Goal: Task Accomplishment & Management: Complete application form

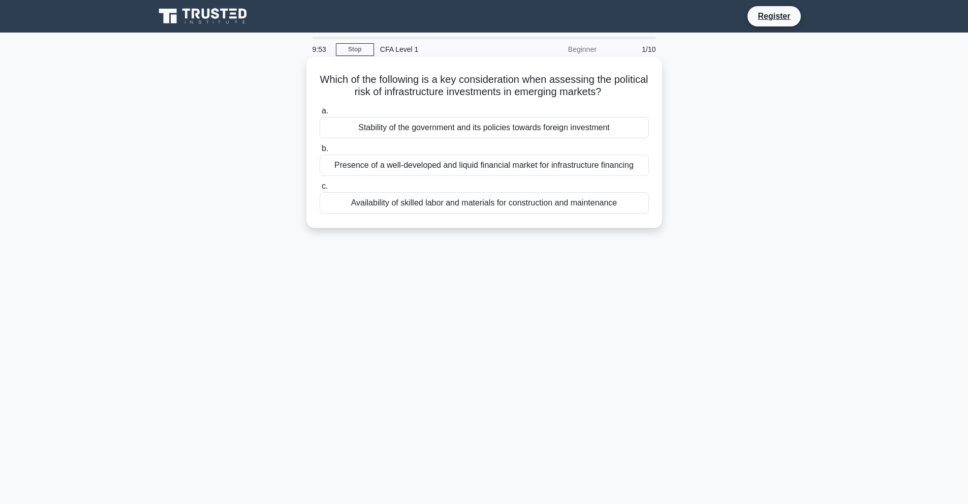
click at [423, 127] on div "Stability of the government and its policies towards foreign investment" at bounding box center [484, 127] width 329 height 21
click at [320, 114] on input "a. Stability of the government and its policies towards foreign investment" at bounding box center [320, 111] width 0 height 7
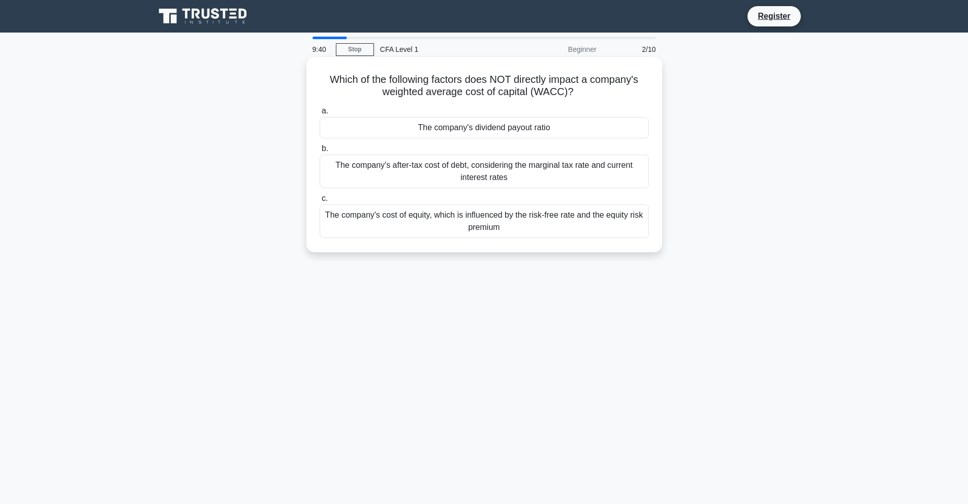
click at [414, 162] on div "The company's after-tax cost of debt, considering the marginal tax rate and cur…" at bounding box center [484, 172] width 329 height 34
click at [320, 152] on input "b. The company's after-tax cost of debt, considering the marginal tax rate and …" at bounding box center [320, 148] width 0 height 7
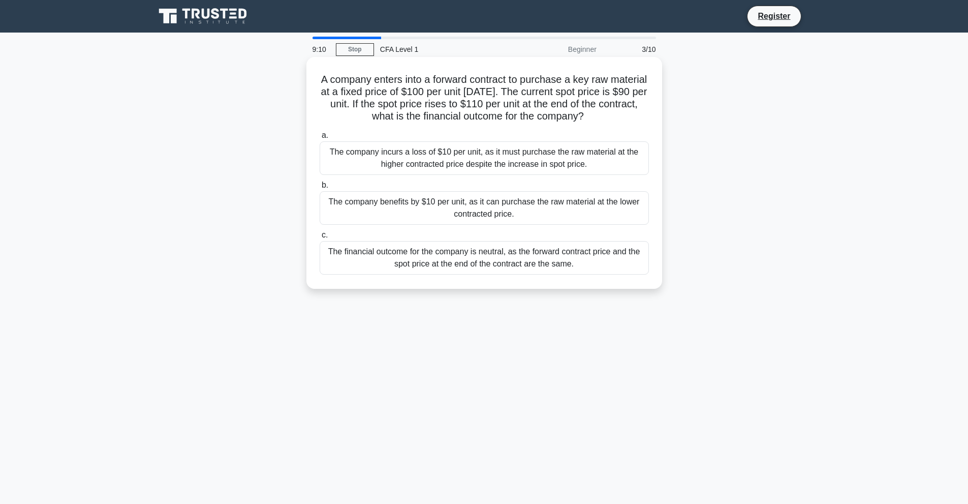
click at [464, 208] on div "The company benefits by $10 per unit, as it can purchase the raw material at th…" at bounding box center [484, 208] width 329 height 34
click at [320, 189] on input "b. The company benefits by $10 per unit, as it can purchase the raw material at…" at bounding box center [320, 185] width 0 height 7
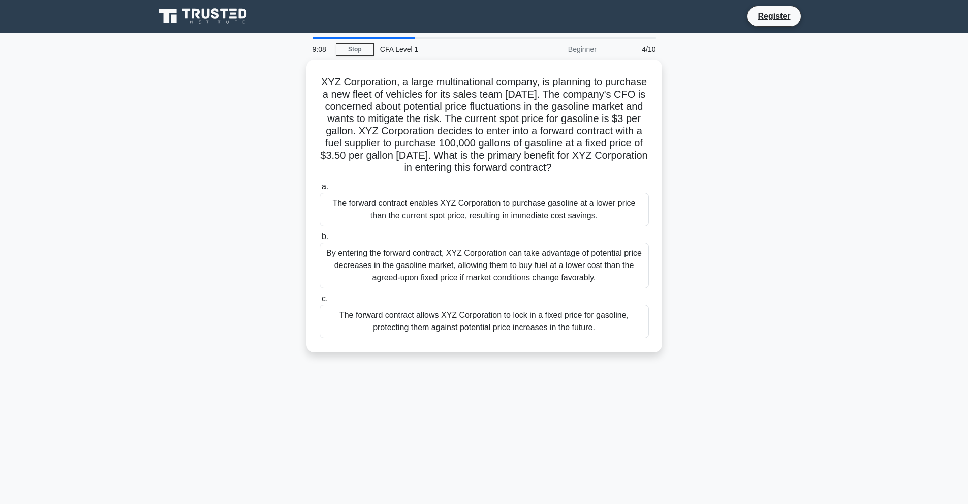
click at [460, 271] on div "By entering the forward contract, XYZ Corporation can take advantage of potenti…" at bounding box center [484, 265] width 329 height 46
click at [320, 240] on input "b. By entering the forward contract, XYZ Corporation can take advantage of pote…" at bounding box center [320, 236] width 0 height 7
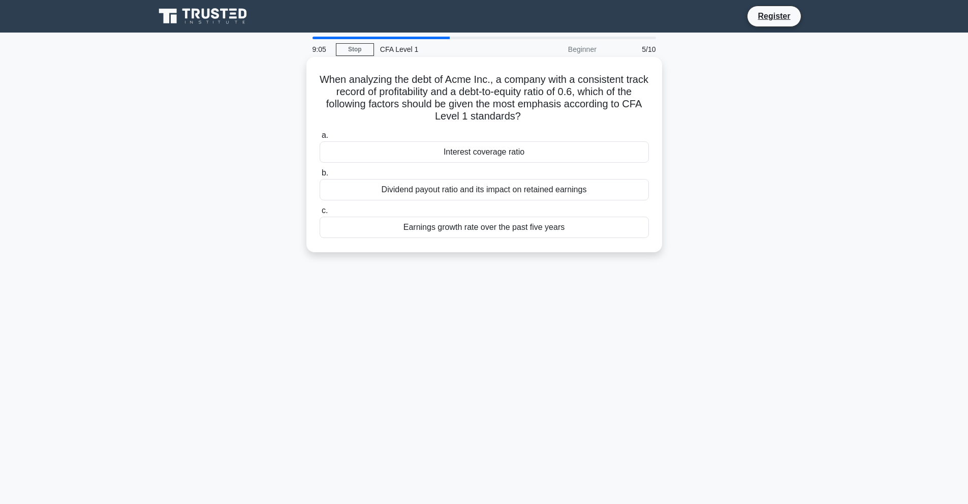
drag, startPoint x: 450, startPoint y: 157, endPoint x: 475, endPoint y: 170, distance: 28.2
click at [475, 170] on div "a. Interest coverage ratio b. Dividend payout ratio and its impact on retained …" at bounding box center [485, 183] width 342 height 113
click at [590, 129] on div "a. Interest coverage ratio b. Dividend payout ratio and its impact on retained …" at bounding box center [485, 183] width 342 height 113
click at [519, 153] on div "Interest coverage ratio" at bounding box center [484, 151] width 329 height 21
click at [320, 139] on input "a. Interest coverage ratio" at bounding box center [320, 135] width 0 height 7
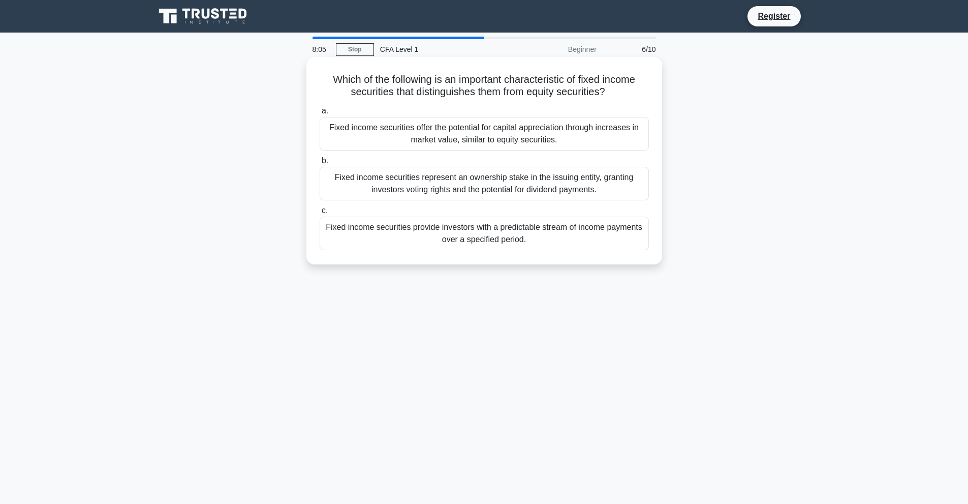
click at [372, 187] on div "Fixed income securities represent an ownership stake in the issuing entity, gra…" at bounding box center [484, 184] width 329 height 34
click at [320, 164] on input "b. Fixed income securities represent an ownership stake in the issuing entity, …" at bounding box center [320, 161] width 0 height 7
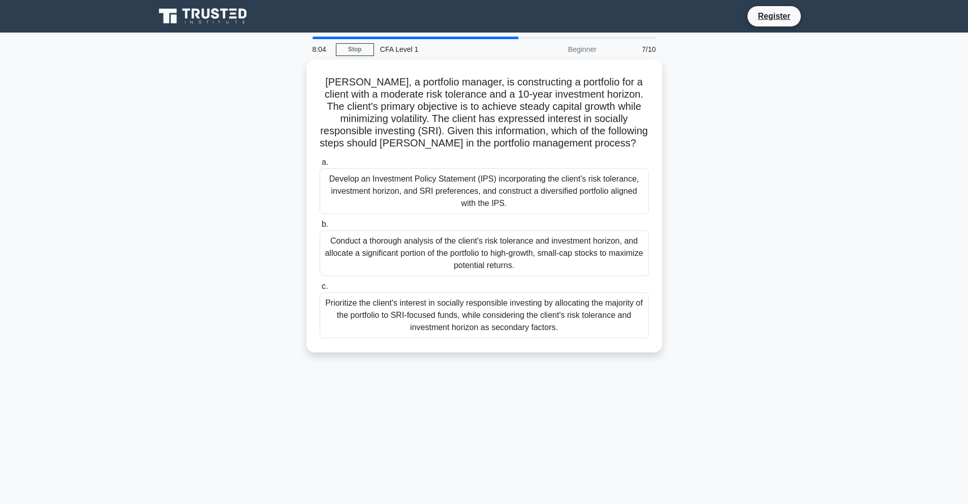
click at [372, 187] on div "Develop an Investment Policy Statement (IPS) incorporating the client's risk to…" at bounding box center [484, 191] width 329 height 46
click at [320, 166] on input "a. Develop an Investment Policy Statement (IPS) incorporating the client's risk…" at bounding box center [320, 162] width 0 height 7
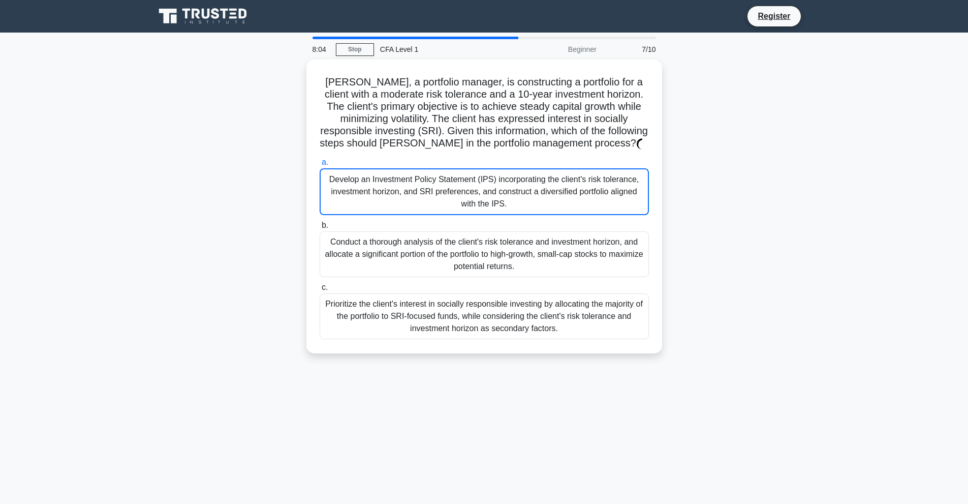
click at [372, 187] on div "Develop an Investment Policy Statement (IPS) incorporating the client's risk to…" at bounding box center [484, 191] width 329 height 47
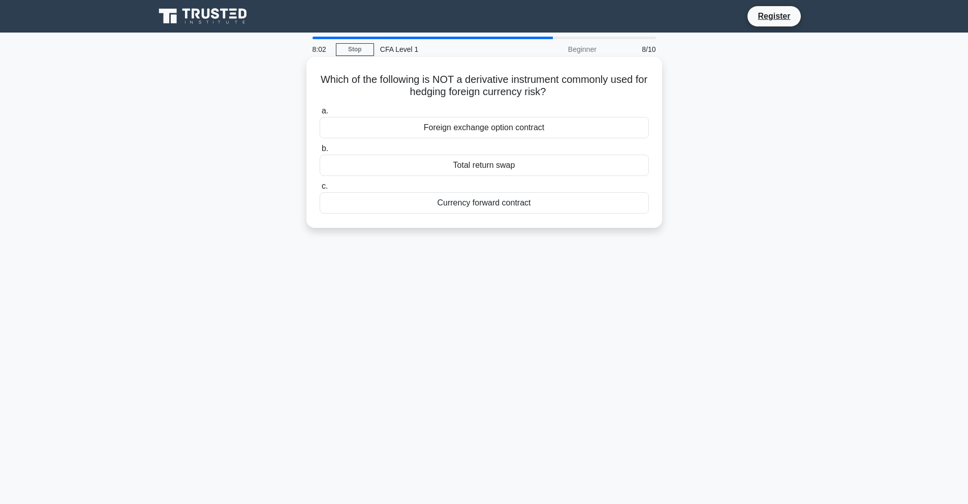
click at [382, 160] on div "Total return swap" at bounding box center [484, 165] width 329 height 21
click at [320, 152] on input "b. Total return swap" at bounding box center [320, 148] width 0 height 7
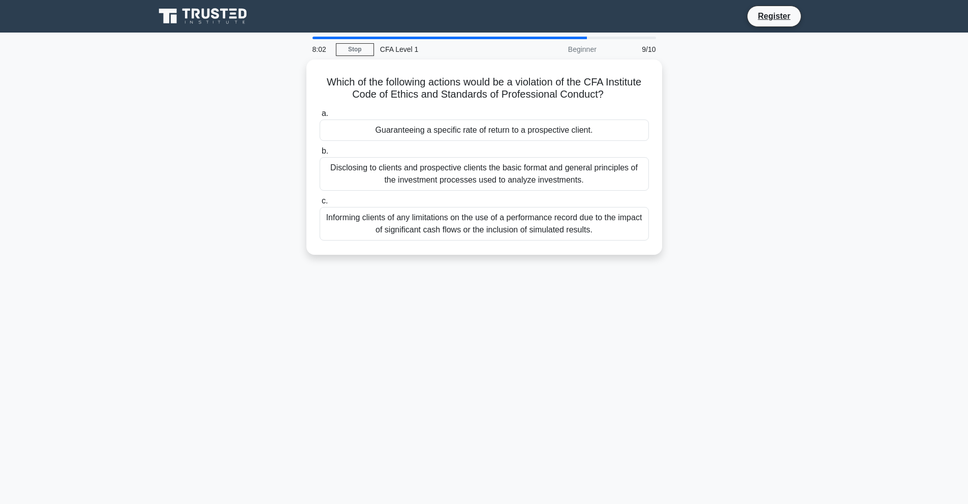
click at [382, 166] on div "Disclosing to clients and prospective clients the basic format and general prin…" at bounding box center [484, 174] width 329 height 34
click at [320, 155] on input "b. Disclosing to clients and prospective clients the basic format and general p…" at bounding box center [320, 151] width 0 height 7
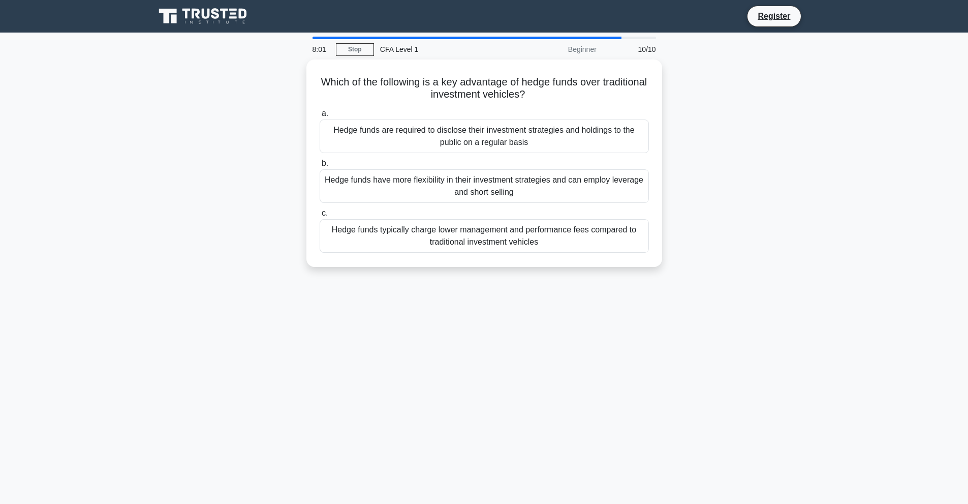
click at [382, 166] on label "b. Hedge funds have more flexibility in their investment strategies and can emp…" at bounding box center [484, 180] width 329 height 46
click at [320, 166] on input "b. Hedge funds have more flexibility in their investment strategies and can emp…" at bounding box center [320, 163] width 0 height 7
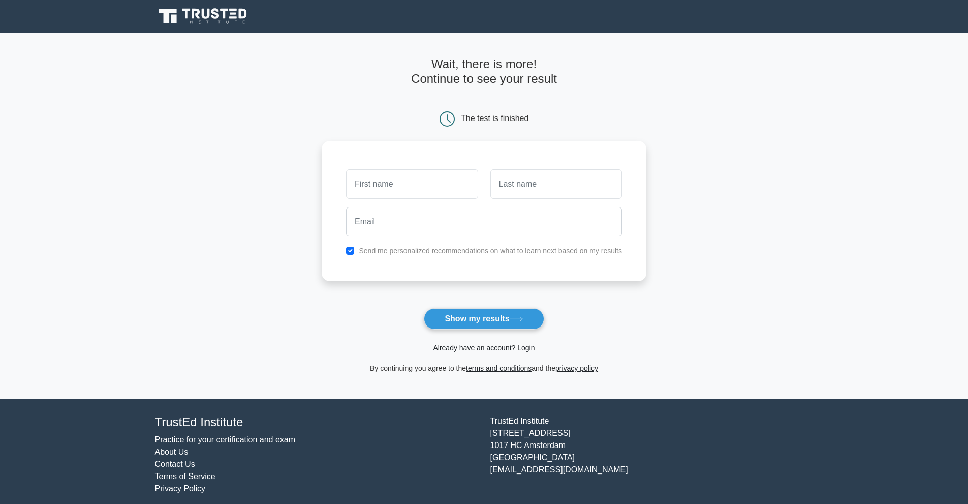
click at [420, 183] on input "text" at bounding box center [412, 183] width 132 height 29
click at [525, 194] on input "text" at bounding box center [556, 183] width 132 height 29
type input "Thakur"
click at [433, 220] on input "email" at bounding box center [484, 221] width 276 height 29
type input "pranshulthakur.11@gmail.com"
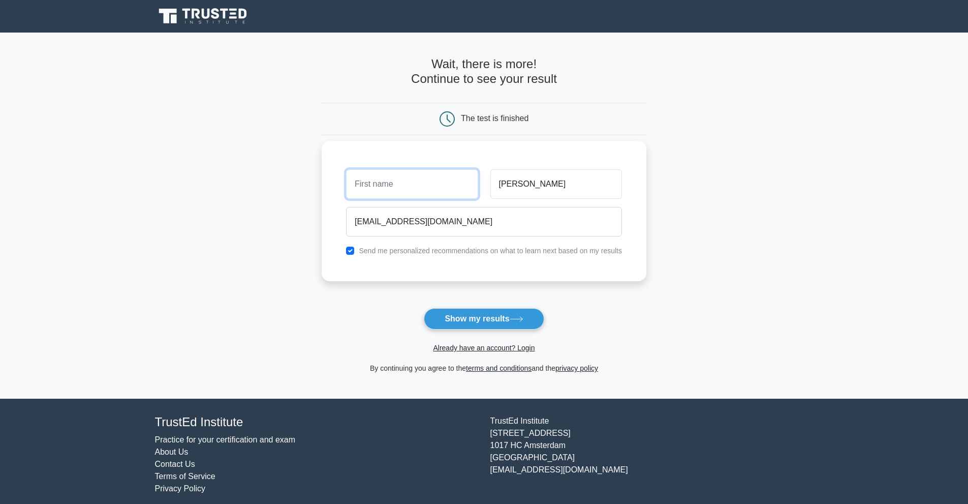
click at [402, 179] on input "text" at bounding box center [412, 183] width 132 height 29
type input "[PERSON_NAME]"
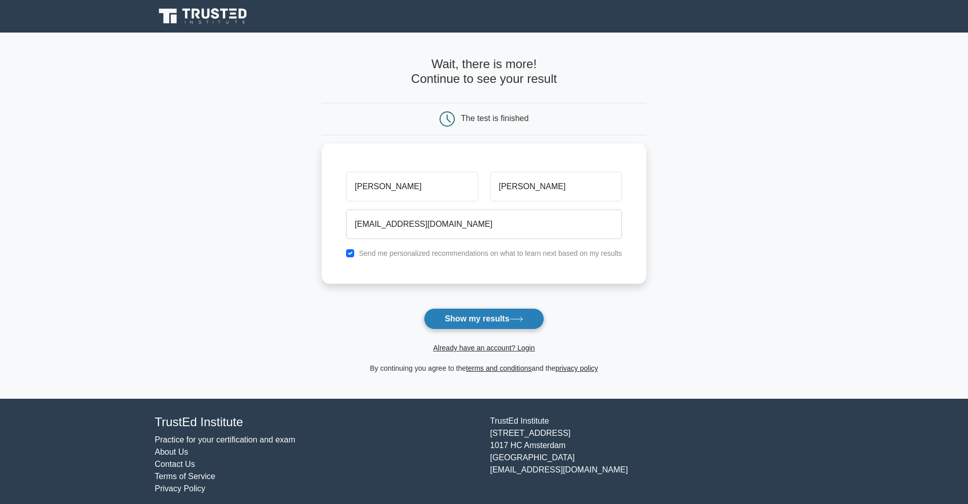
click at [497, 321] on button "Show my results" at bounding box center [484, 318] width 120 height 21
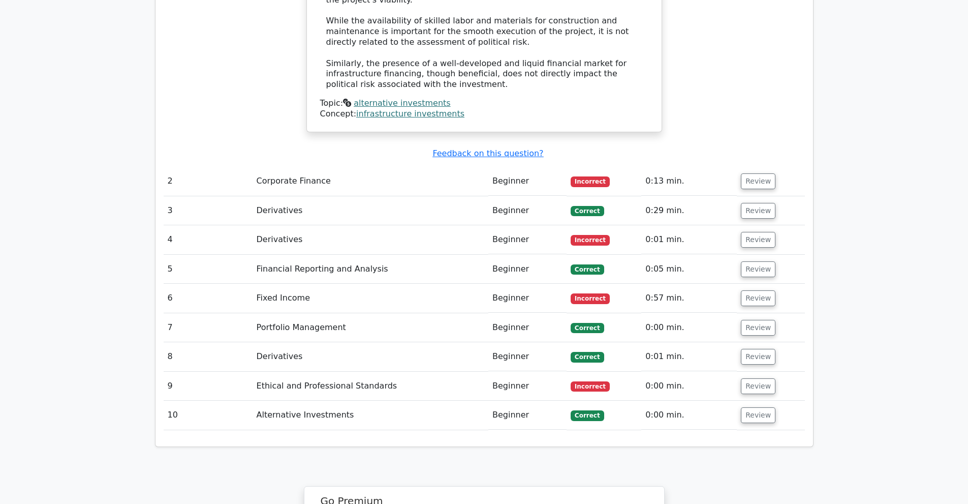
scroll to position [1220, 0]
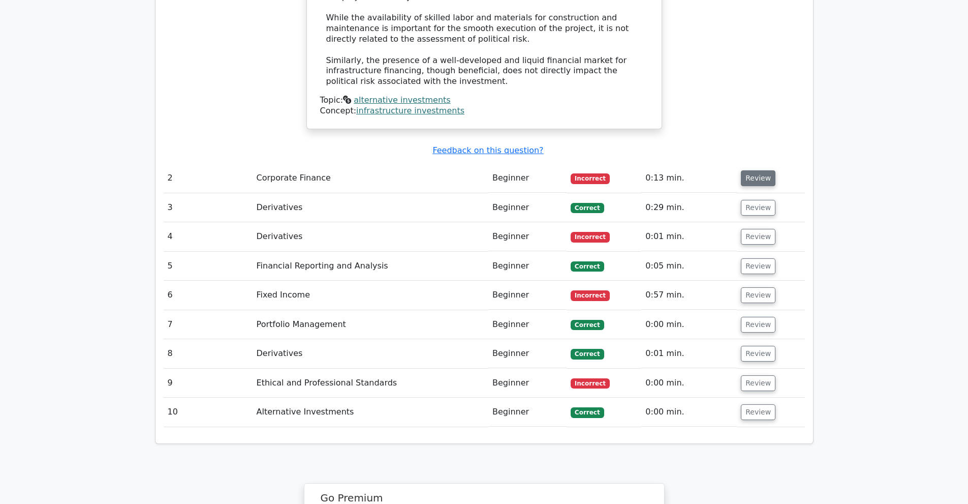
click at [754, 170] on button "Review" at bounding box center [758, 178] width 35 height 16
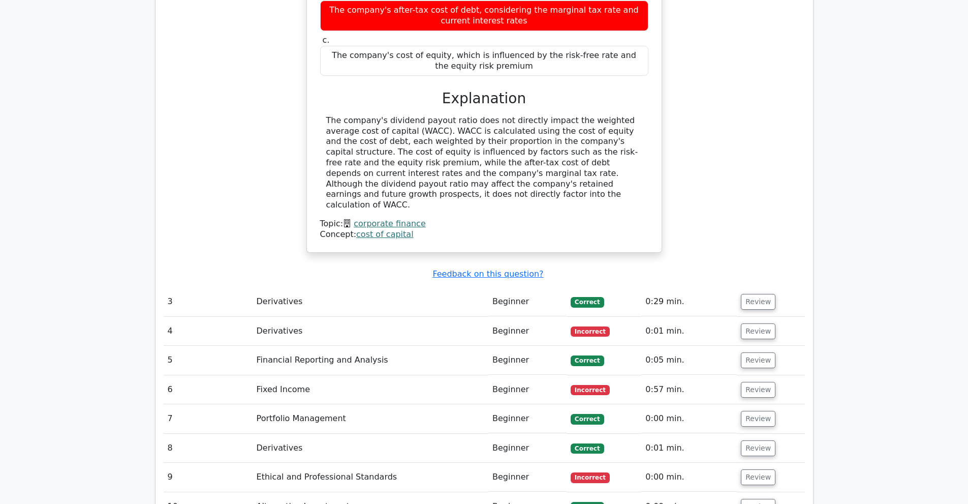
scroll to position [1525, 0]
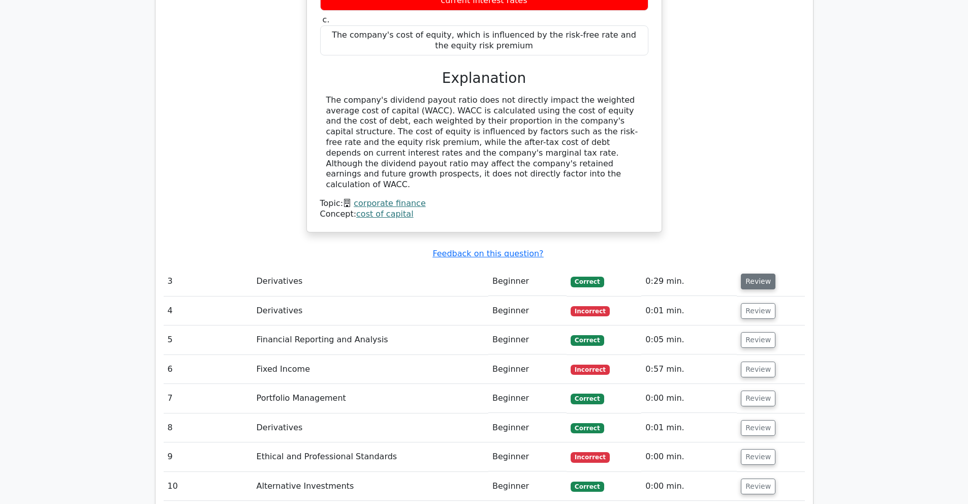
click at [745, 273] on button "Review" at bounding box center [758, 281] width 35 height 16
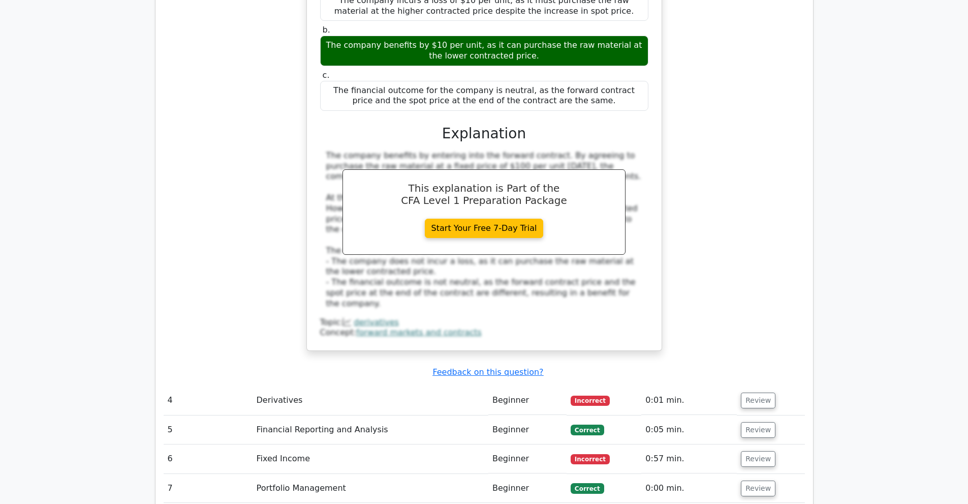
scroll to position [1931, 0]
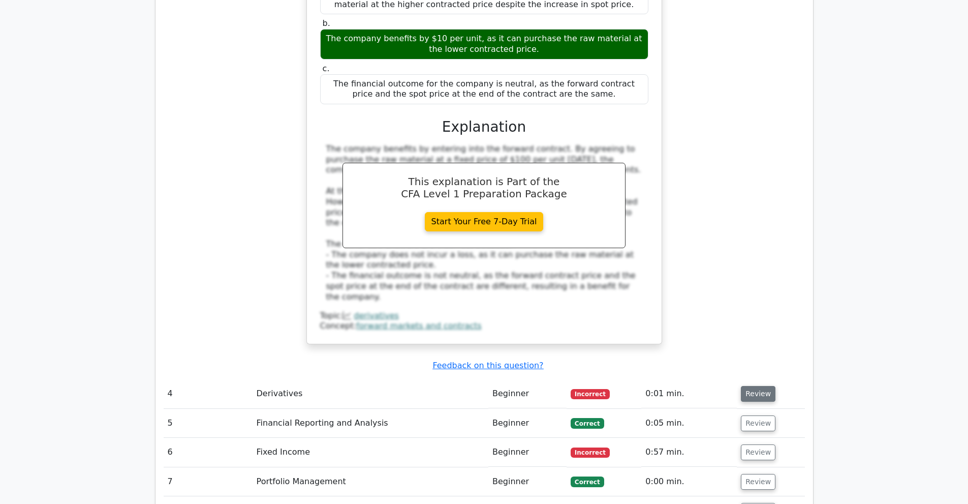
click at [756, 386] on button "Review" at bounding box center [758, 394] width 35 height 16
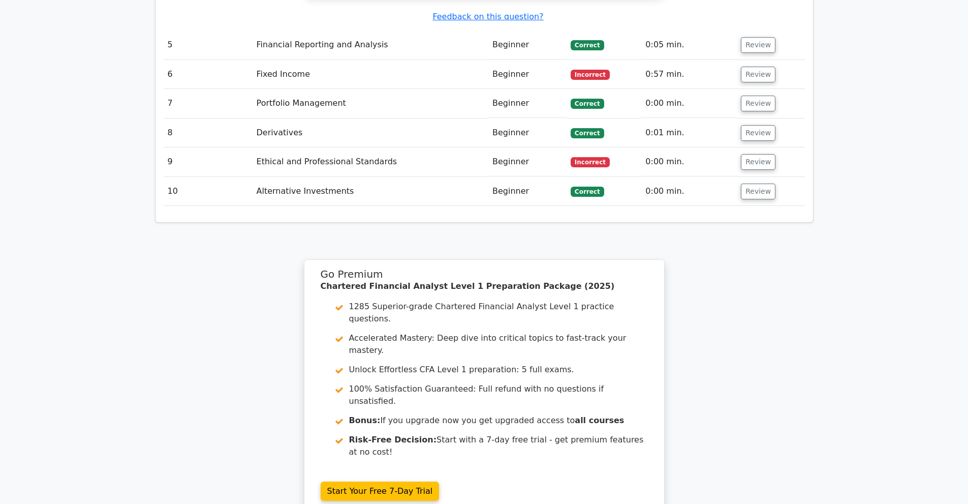
scroll to position [2875, 0]
